Goal: Task Accomplishment & Management: Use online tool/utility

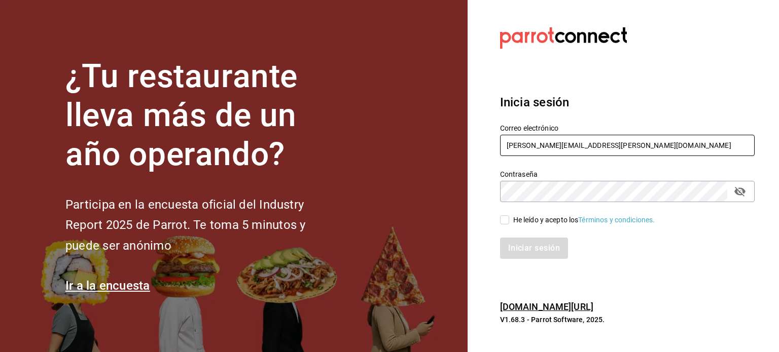
click at [531, 137] on input "rodrigo.hurtado@parrotsoftware.io" at bounding box center [627, 145] width 254 height 21
paste input "bernies@tamaulipas.com"
type input "bernies@tamaulipas.com"
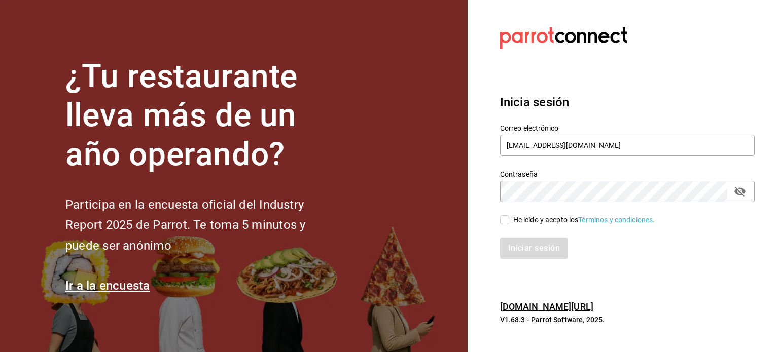
click at [521, 223] on div "He leído y acepto los Términos y condiciones." at bounding box center [584, 220] width 142 height 11
click at [509, 223] on input "He leído y acepto los Términos y condiciones." at bounding box center [504, 219] width 9 height 9
checkbox input "true"
click at [523, 241] on button "Iniciar sesión" at bounding box center [534, 248] width 69 height 21
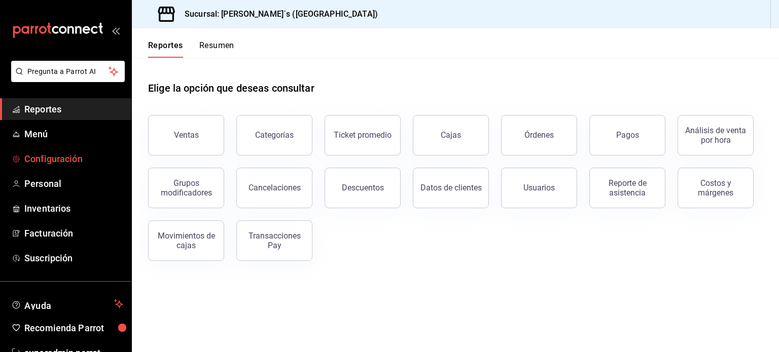
click at [60, 160] on span "Configuración" at bounding box center [73, 159] width 99 height 14
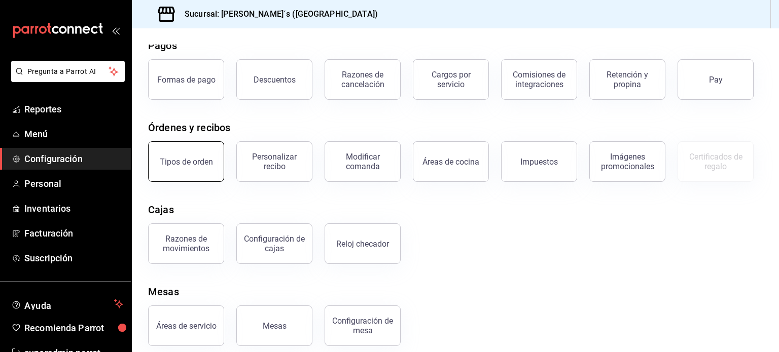
scroll to position [51, 0]
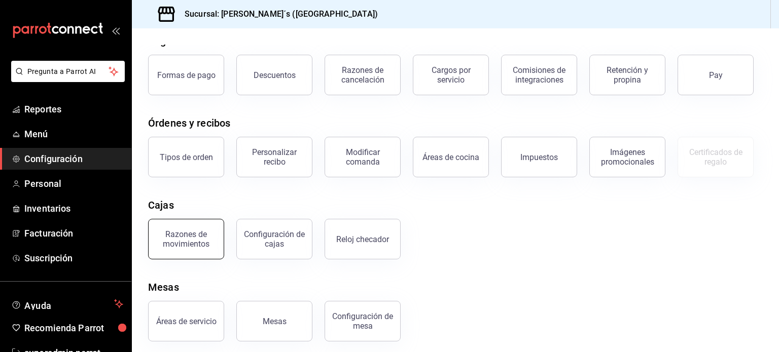
click at [183, 240] on div "Razones de movimientos" at bounding box center [186, 239] width 63 height 19
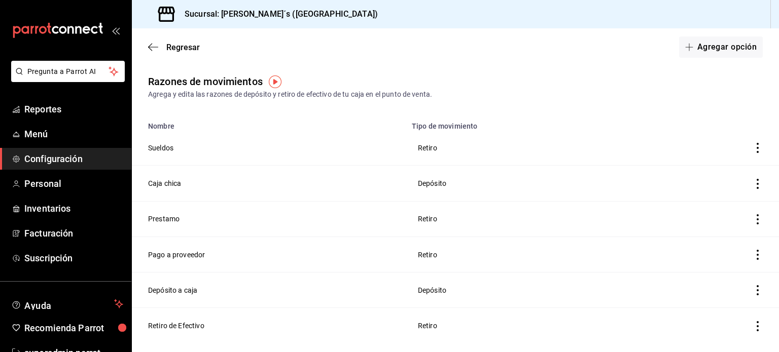
click at [144, 46] on div "Regresar Agregar opción" at bounding box center [455, 47] width 647 height 38
click at [152, 44] on icon "button" at bounding box center [153, 47] width 10 height 9
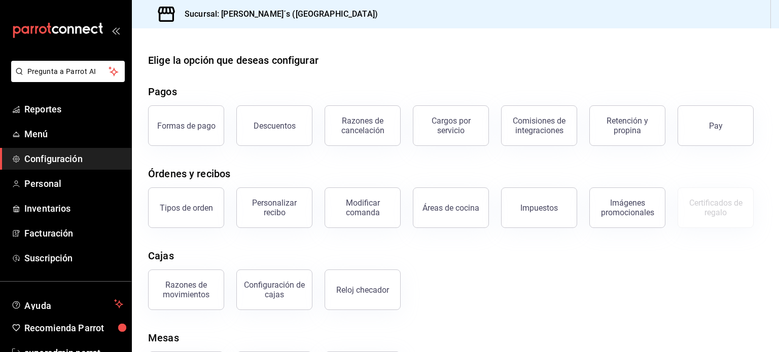
scroll to position [30, 0]
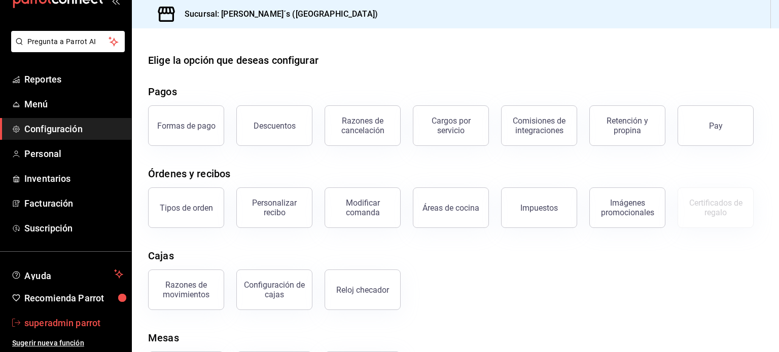
click at [47, 331] on link "superadmin parrot" at bounding box center [65, 323] width 131 height 22
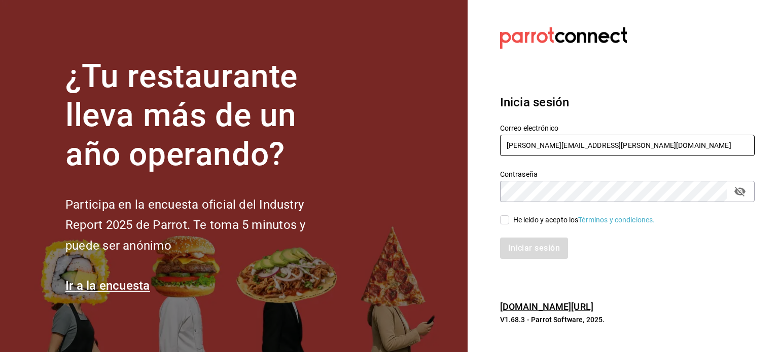
click at [539, 148] on input "rodrigo.hurtado@parrotsoftware.io" at bounding box center [627, 145] width 254 height 21
paste input "lacasademaggie@mty.com"
type input "lacasademaggie@mty.com"
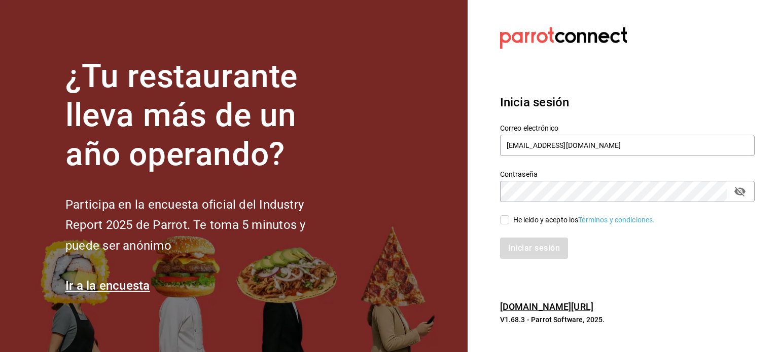
click at [514, 221] on div "He leído y acepto los Términos y condiciones." at bounding box center [584, 220] width 142 height 11
click at [509, 221] on input "He leído y acepto los Términos y condiciones." at bounding box center [504, 219] width 9 height 9
checkbox input "true"
click at [523, 240] on button "Iniciar sesión" at bounding box center [534, 248] width 69 height 21
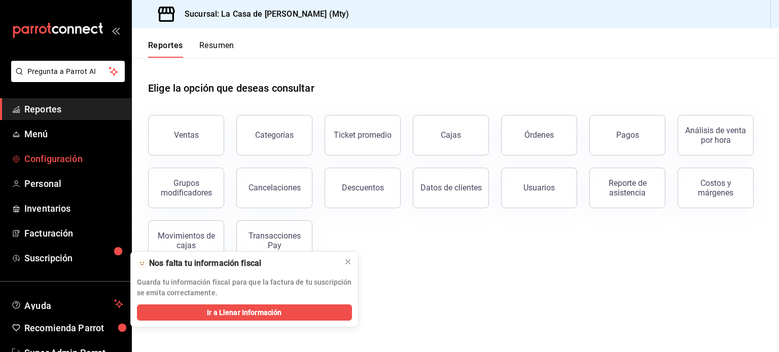
click at [70, 155] on span "Configuración" at bounding box center [73, 159] width 99 height 14
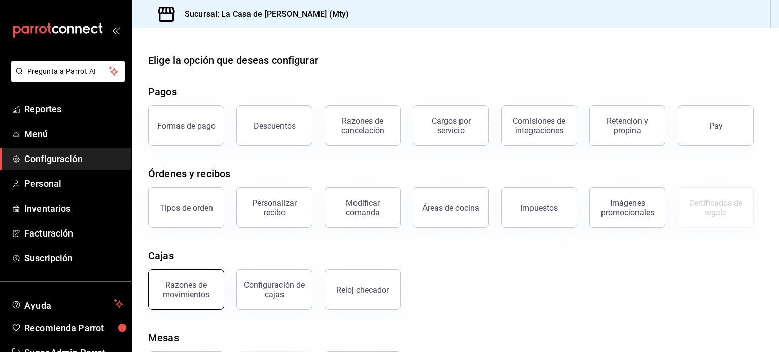
click at [187, 292] on div "Razones de movimientos" at bounding box center [186, 289] width 63 height 19
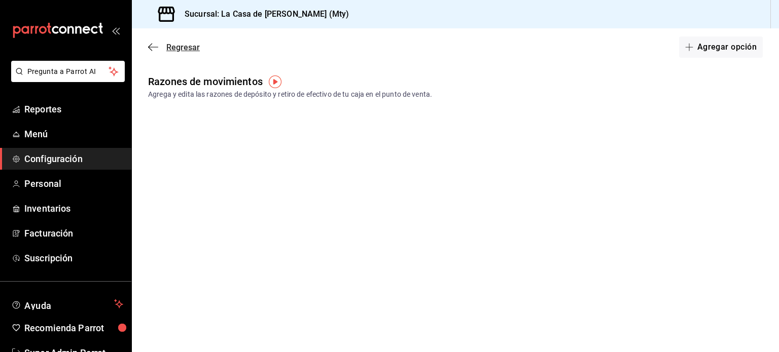
click at [158, 48] on icon "button" at bounding box center [153, 47] width 10 height 9
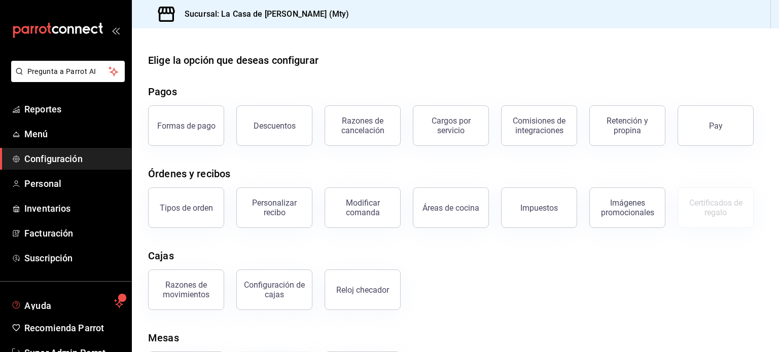
scroll to position [30, 0]
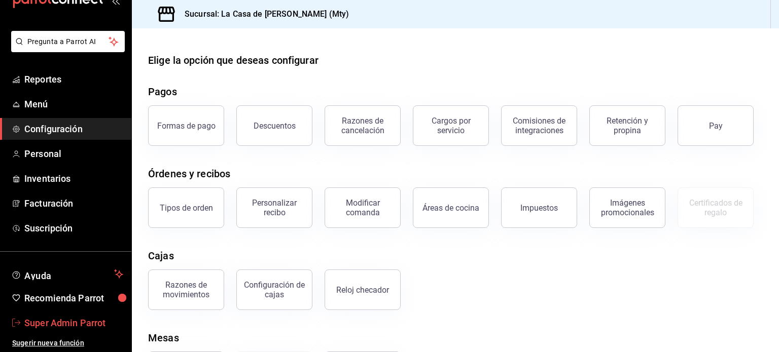
click at [56, 325] on span "Super Admin Parrot" at bounding box center [73, 323] width 99 height 14
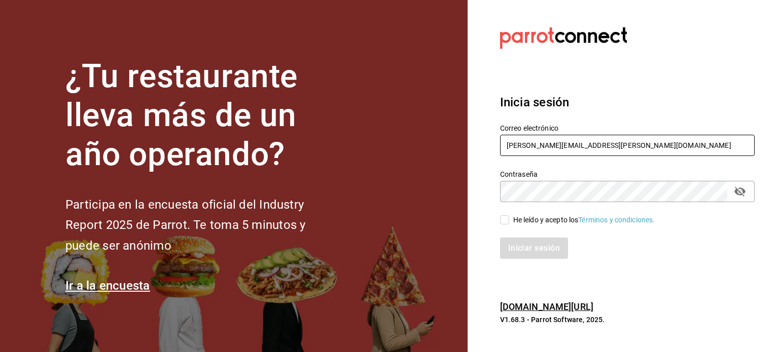
click at [586, 145] on input "rodrigo.hurtado@parrotsoftware.io" at bounding box center [627, 145] width 254 height 21
paste input "sushiespress@puerta.com"
type input "sushiespress@puerta.com"
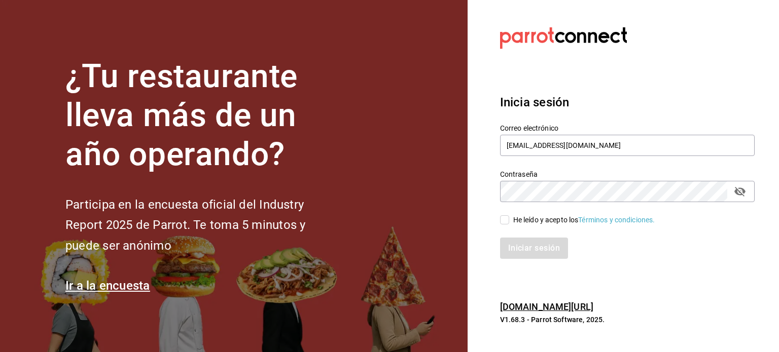
click at [533, 215] on div "He leído y acepto los Términos y condiciones." at bounding box center [584, 220] width 142 height 11
click at [509, 215] on input "He leído y acepto los Términos y condiciones." at bounding box center [504, 219] width 9 height 9
checkbox input "true"
click at [525, 272] on section "Datos incorrectos. Verifica que tu Correo o Contraseña estén bien escritos. Ini…" at bounding box center [622, 176] width 311 height 352
click at [523, 241] on button "Iniciar sesión" at bounding box center [534, 248] width 69 height 21
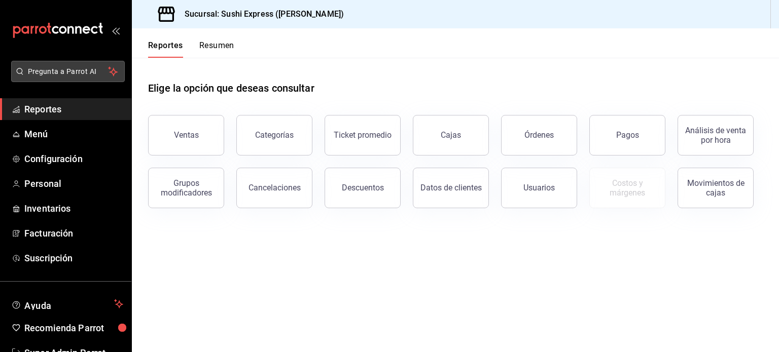
click at [70, 64] on button "Pregunta a Parrot AI" at bounding box center [68, 71] width 114 height 21
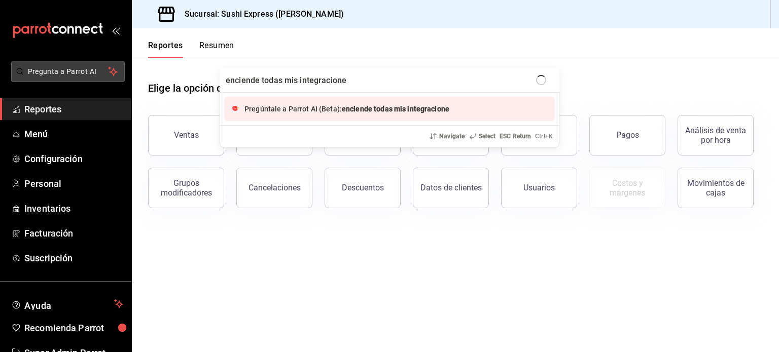
type input "enciende todas mis integraciones"
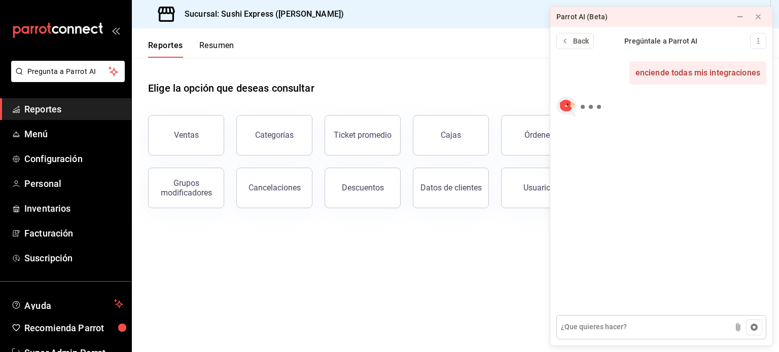
click at [625, 327] on textarea at bounding box center [661, 327] width 210 height 24
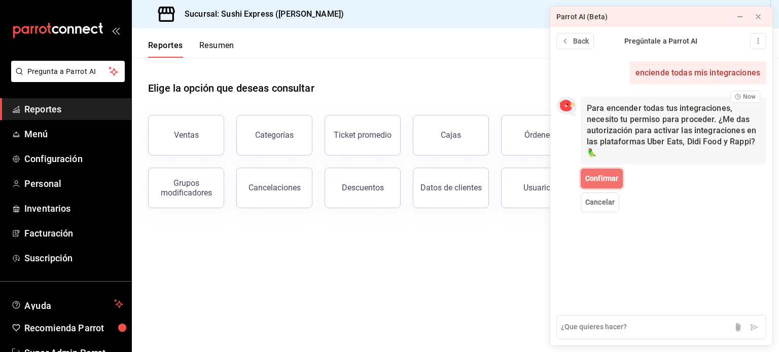
click at [596, 180] on span "Confirmar" at bounding box center [601, 178] width 33 height 11
